Goal: Task Accomplishment & Management: Manage account settings

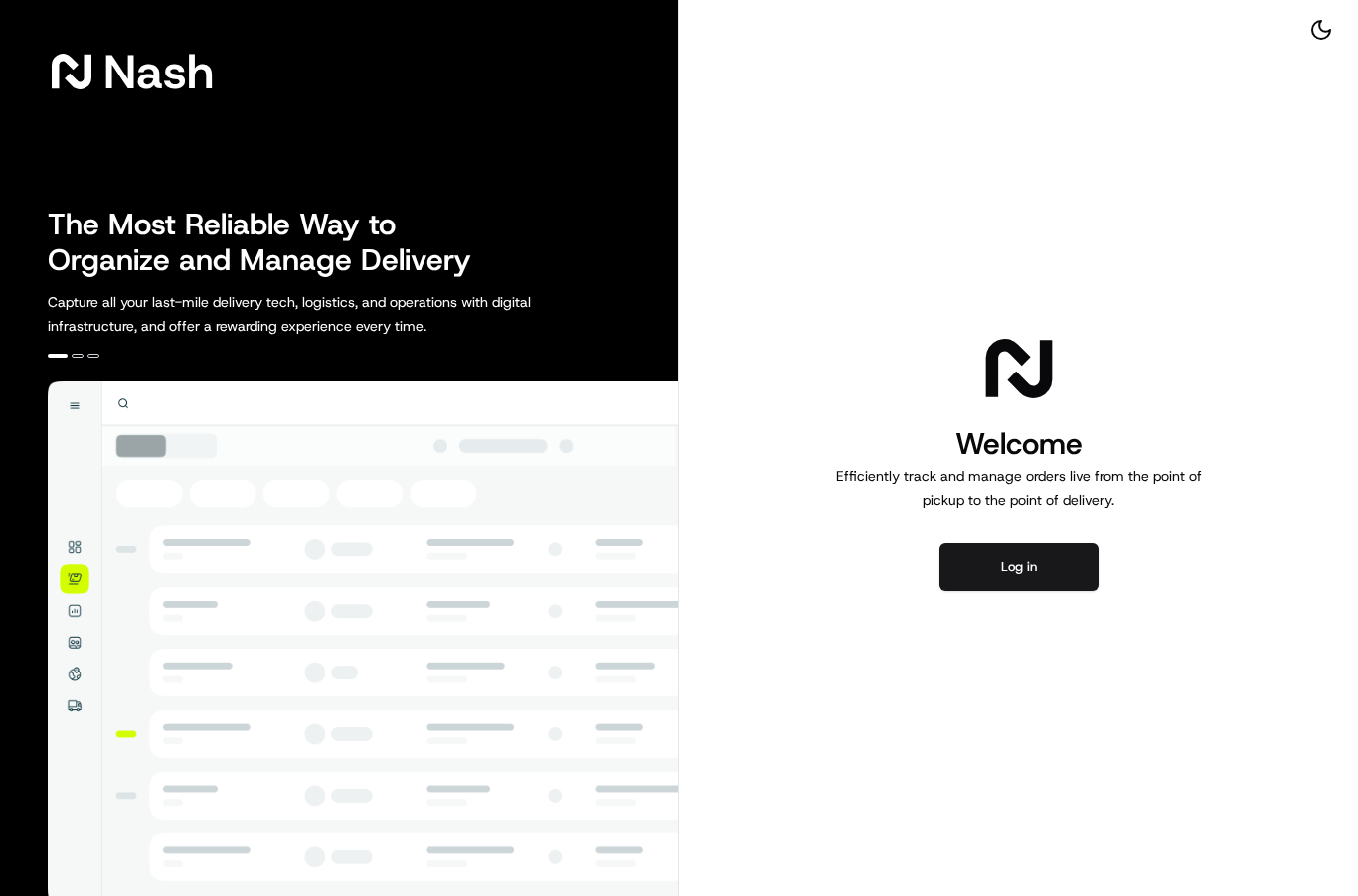
click at [992, 580] on button "Log in" at bounding box center [1019, 567] width 160 height 48
